Goal: Task Accomplishment & Management: Manage account settings

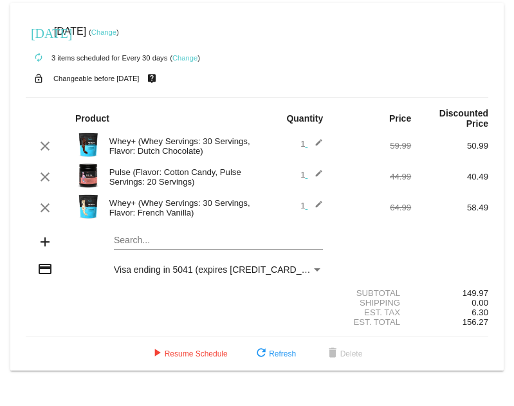
drag, startPoint x: 42, startPoint y: 273, endPoint x: 55, endPoint y: 273, distance: 12.9
click at [42, 273] on mat-icon "credit_card" at bounding box center [44, 268] width 15 height 15
click at [153, 271] on span "Visa ending in 5041 (expires [CREDIT_CARD_DATA])" at bounding box center [221, 269] width 215 height 10
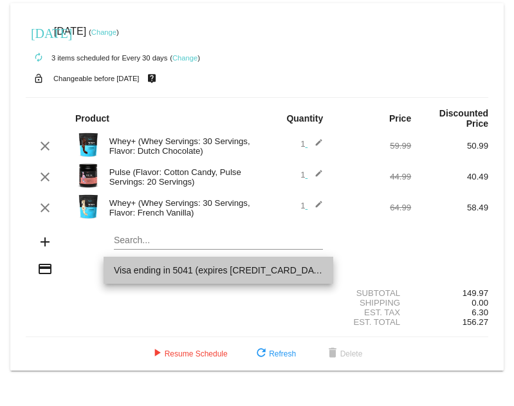
click at [179, 269] on span "Visa ending in 5041 (expires [CREDIT_CARD_DATA])" at bounding box center [218, 270] width 209 height 27
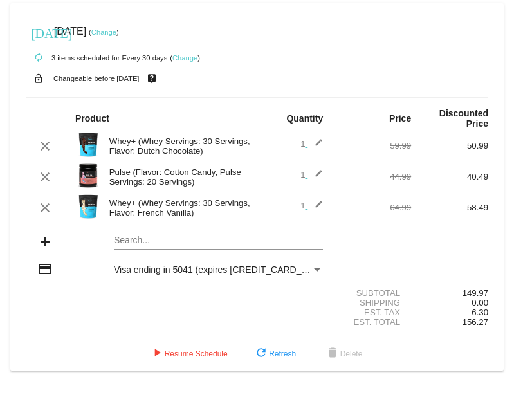
click at [320, 269] on div "Payment Method" at bounding box center [317, 269] width 6 height 3
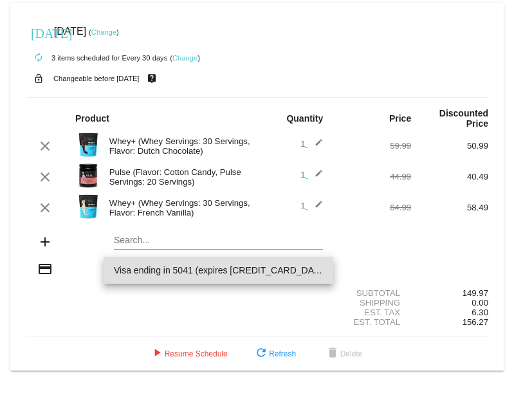
click at [291, 271] on span "Visa ending in 5041 (expires [CREDIT_CARD_DATA])" at bounding box center [218, 270] width 209 height 27
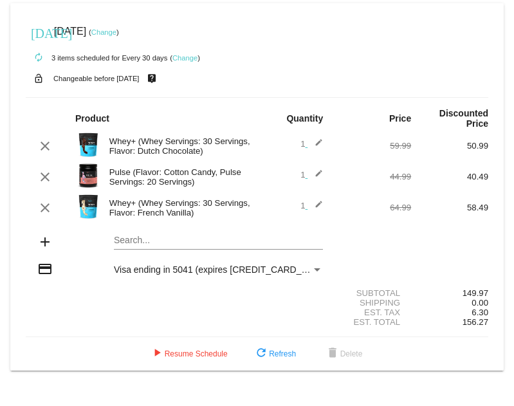
click at [54, 242] on div "add" at bounding box center [45, 242] width 39 height 17
click at [48, 242] on mat-icon "add" at bounding box center [44, 241] width 15 height 15
click at [41, 242] on mat-icon "add" at bounding box center [44, 241] width 15 height 15
click at [185, 264] on span "Visa ending in 5041 (expires [CREDIT_CARD_DATA])" at bounding box center [221, 269] width 215 height 10
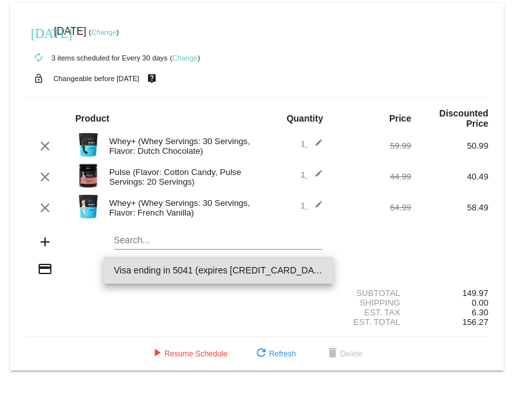
click at [235, 64] on div at bounding box center [257, 203] width 514 height 406
